Goal: Task Accomplishment & Management: Manage account settings

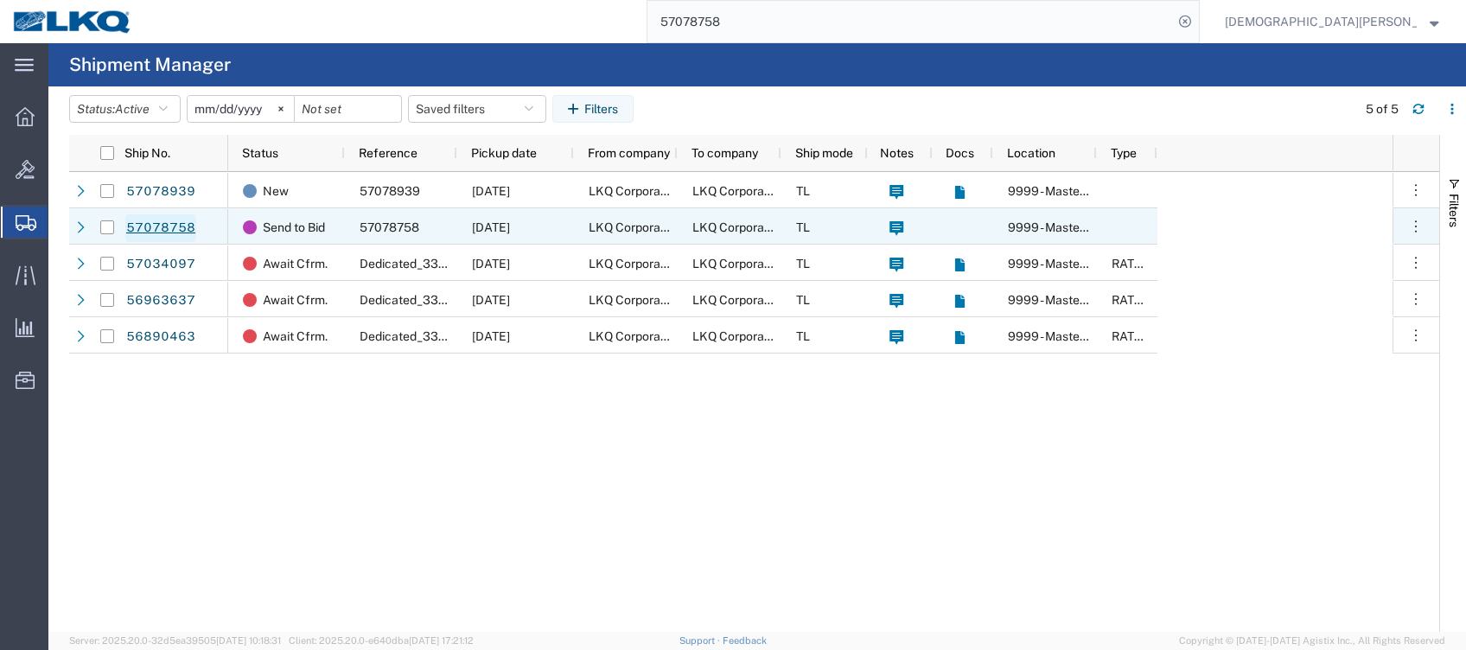
click at [151, 231] on link "57078758" at bounding box center [160, 228] width 71 height 28
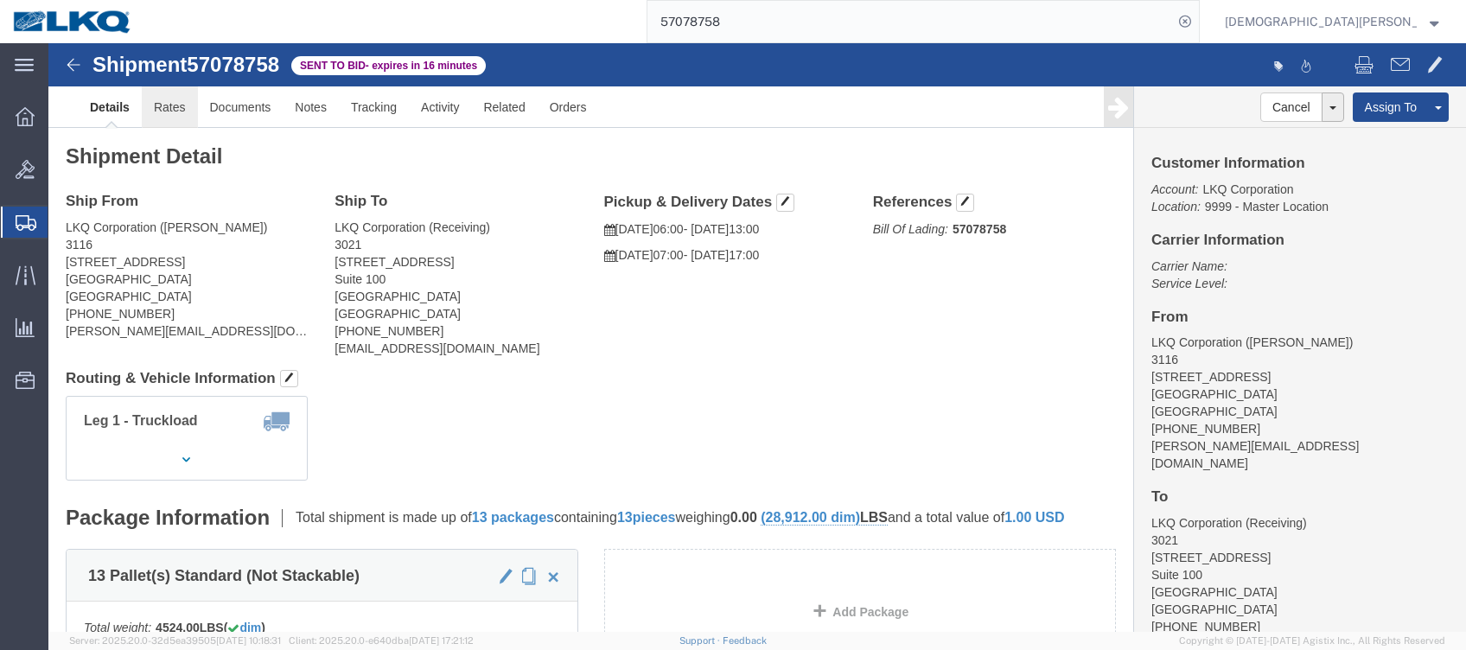
click link "Rates"
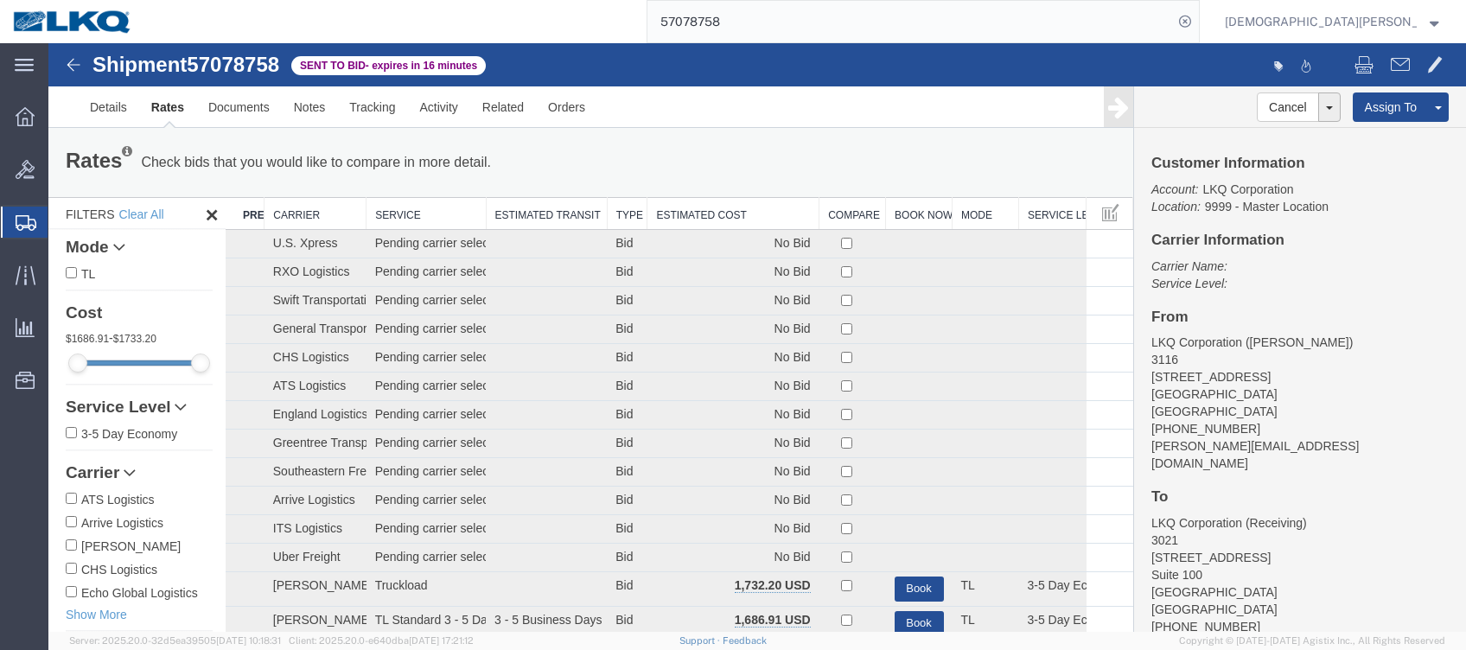
click at [684, 201] on th "Estimated Cost" at bounding box center [733, 214] width 172 height 32
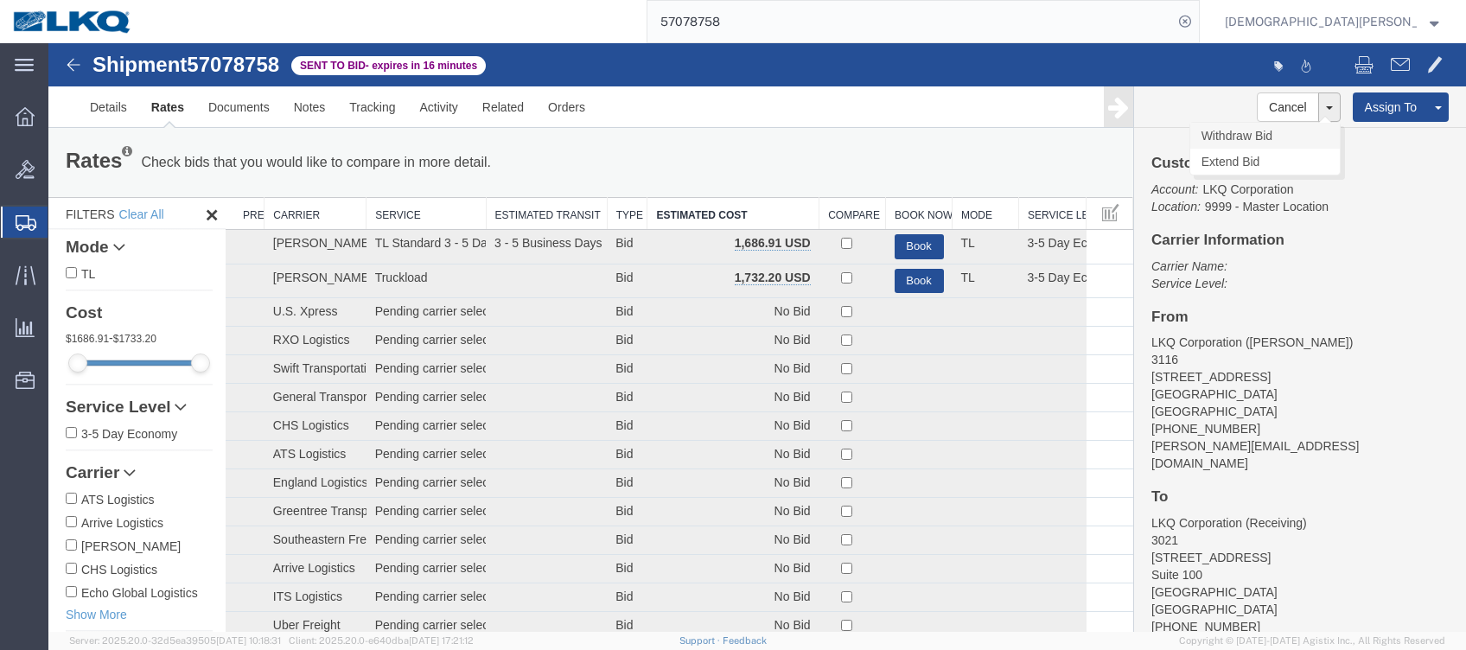
click at [1246, 134] on link "Withdraw Bid" at bounding box center [1265, 136] width 150 height 26
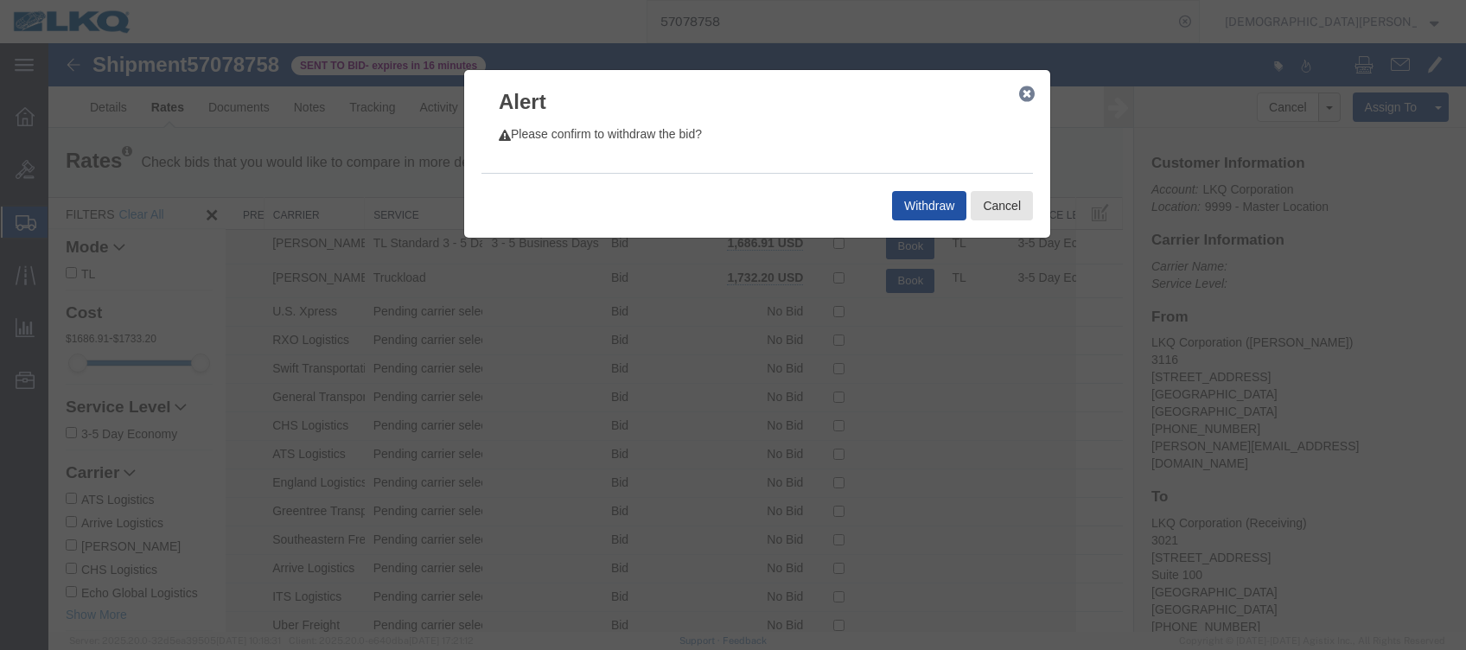
click at [923, 207] on button "Withdraw" at bounding box center [929, 205] width 74 height 29
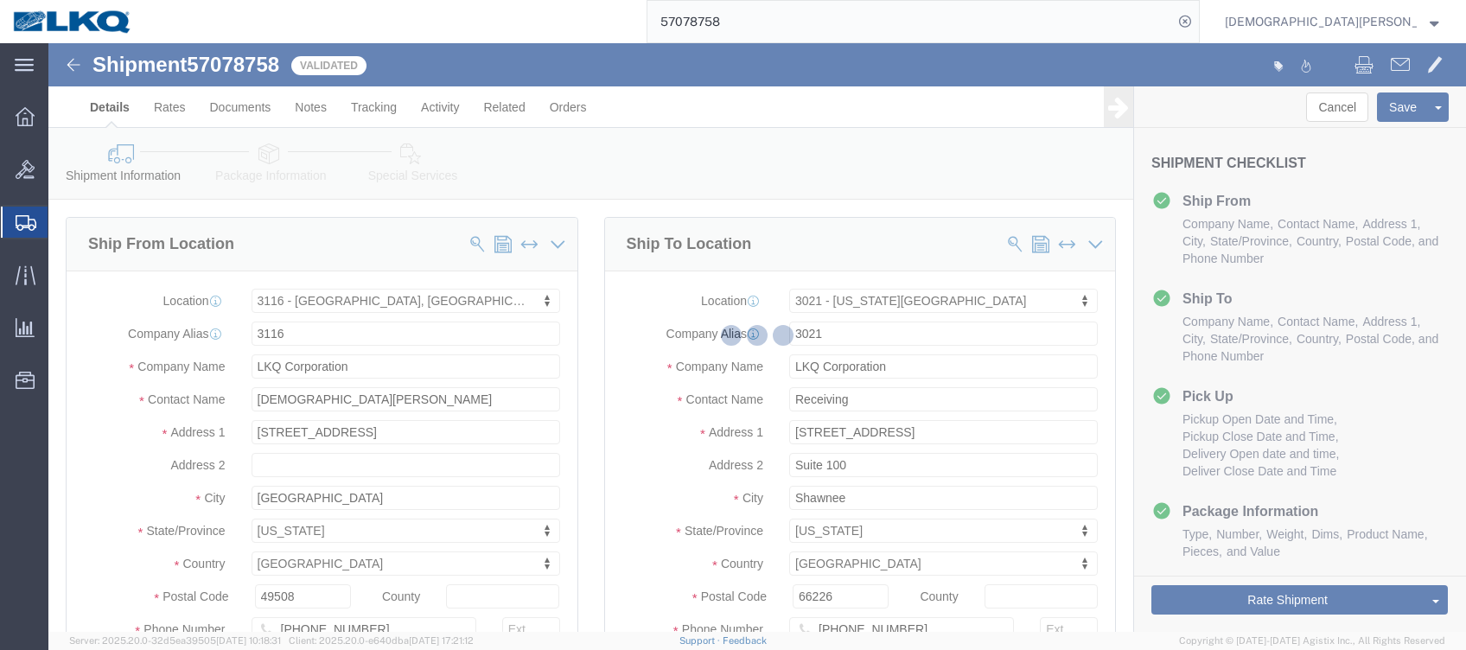
select select "27850"
select select "27738"
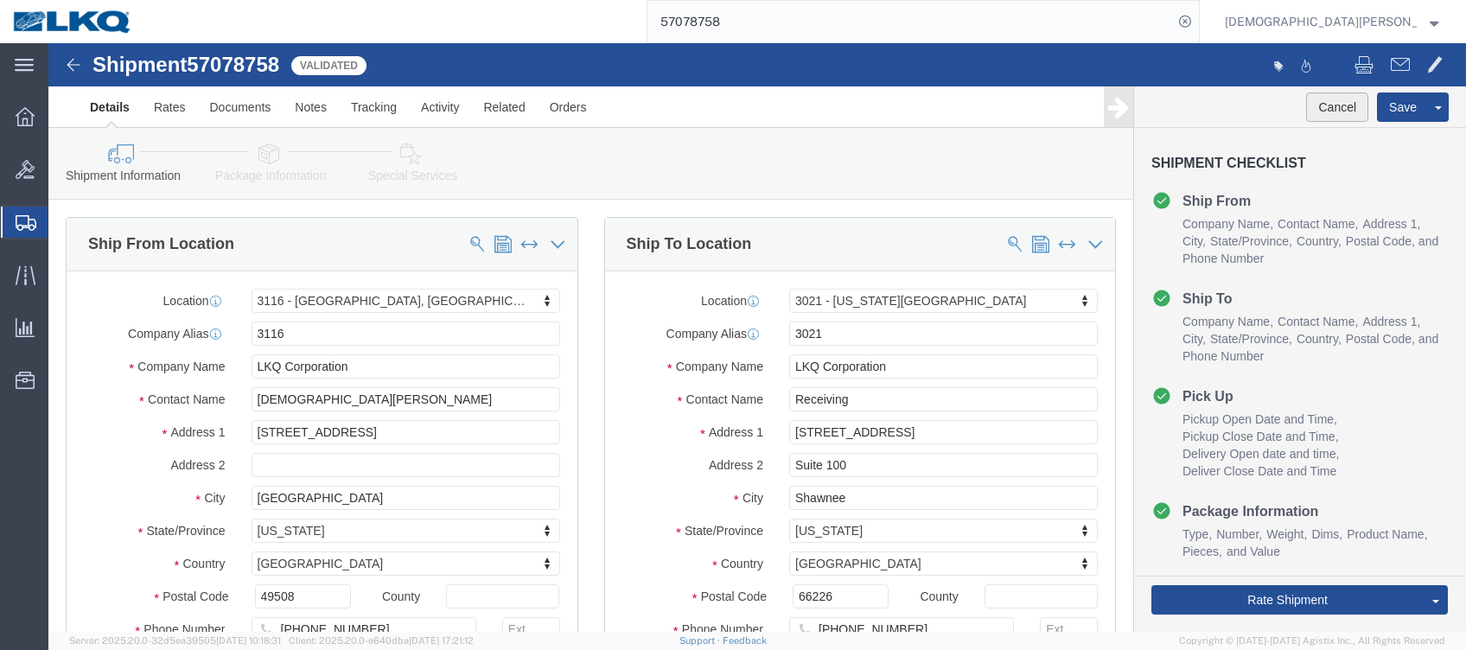
click button "Cancel"
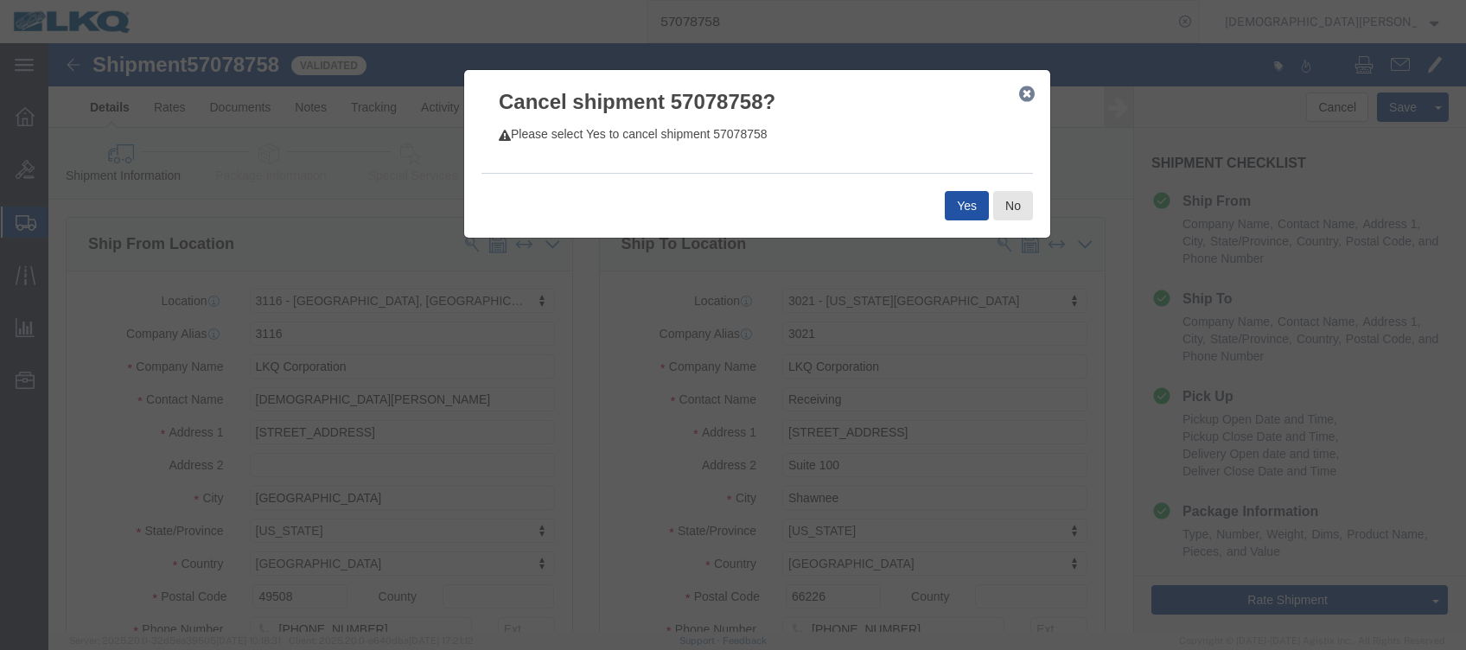
click button "Yes"
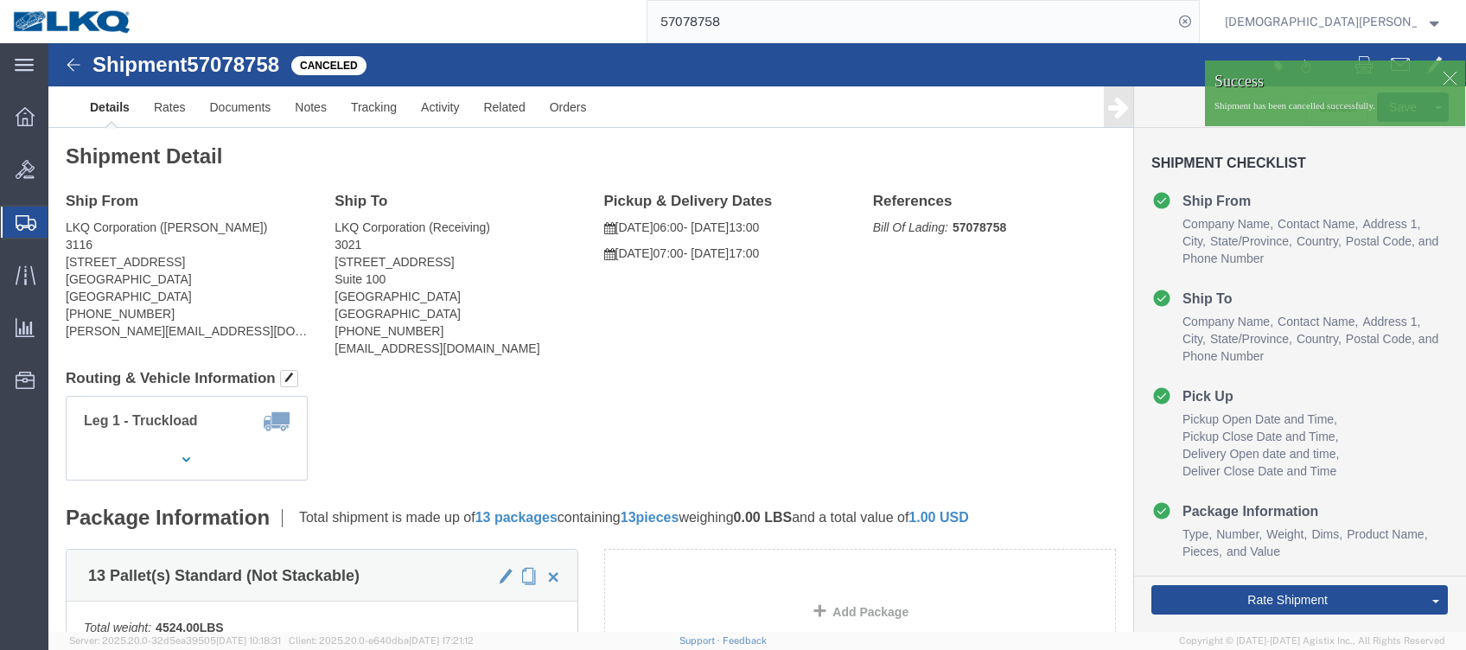
click at [61, 215] on span "Shipments" at bounding box center [55, 222] width 14 height 35
